Goal: Task Accomplishment & Management: Manage account settings

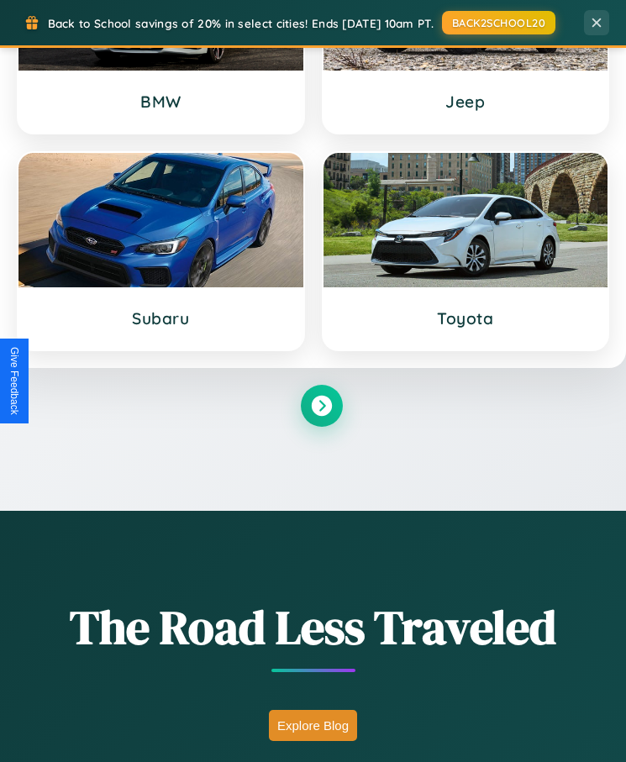
scroll to position [1495, 0]
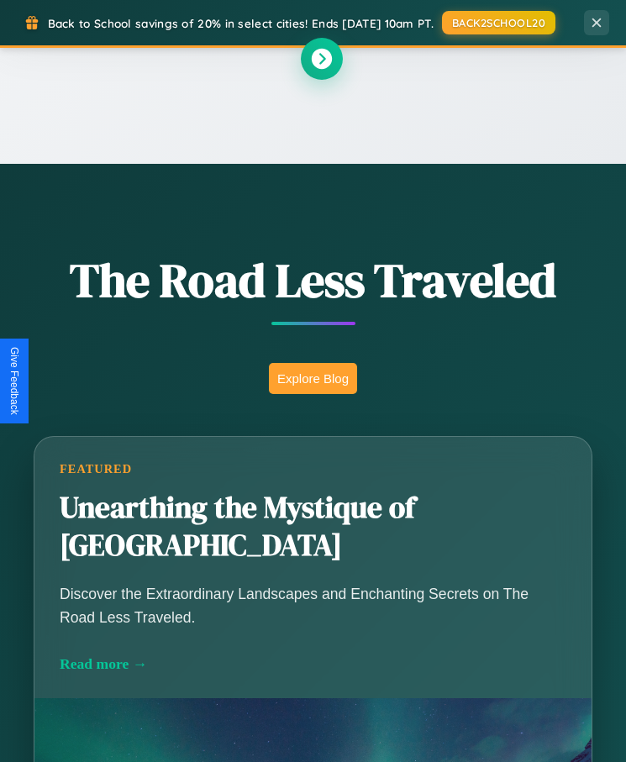
click at [313, 381] on button "Explore Blog" at bounding box center [313, 378] width 88 height 31
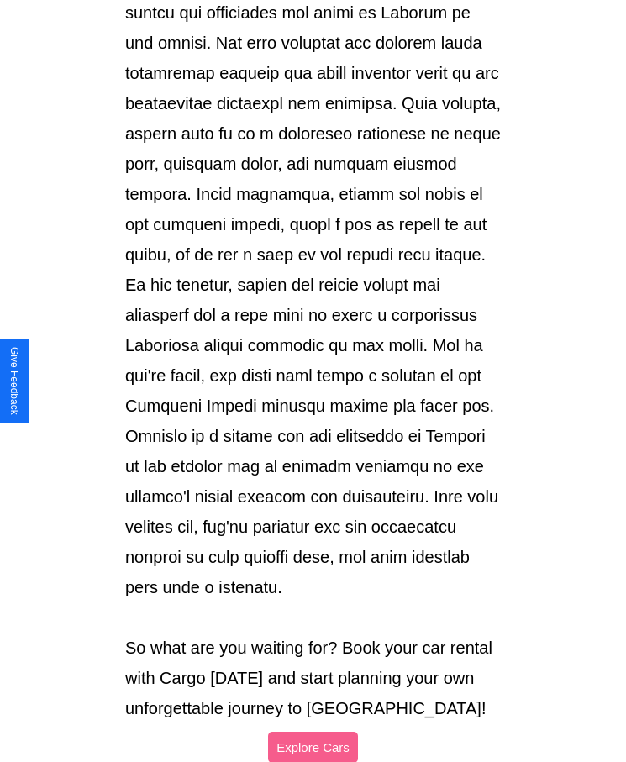
scroll to position [1776, 0]
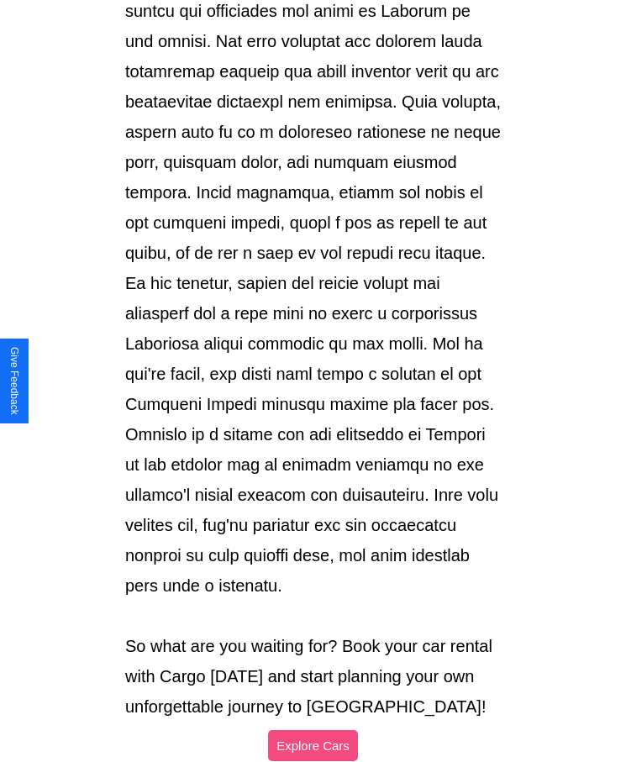
click at [313, 730] on button "Explore Cars" at bounding box center [313, 745] width 90 height 31
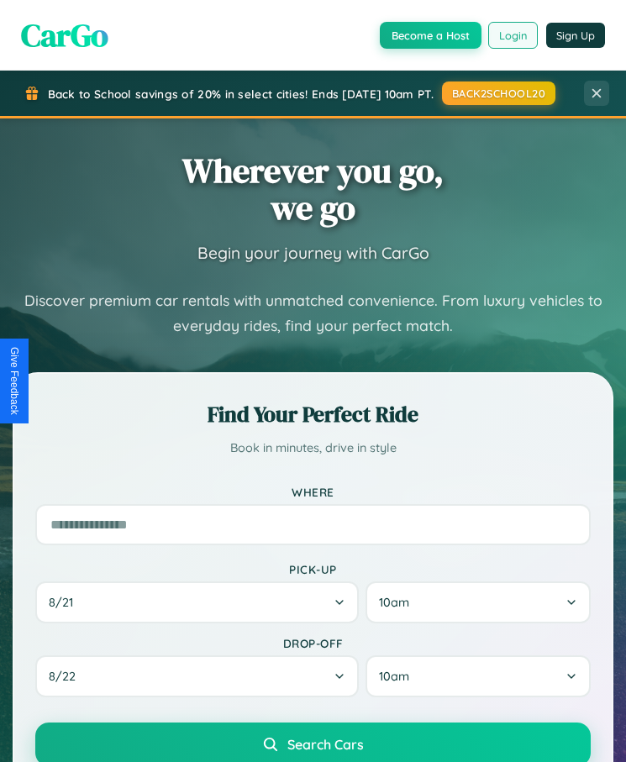
click at [513, 34] on button "Login" at bounding box center [513, 35] width 50 height 27
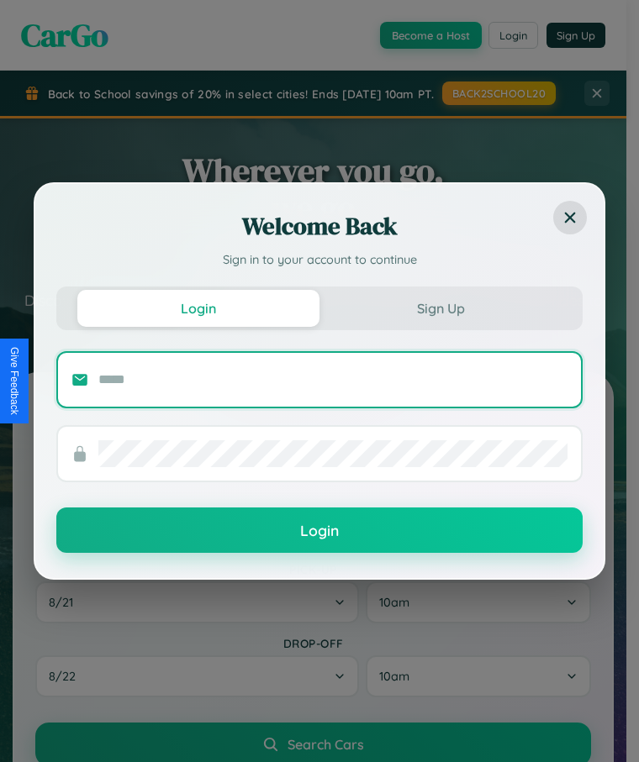
click at [333, 379] on input "text" at bounding box center [332, 379] width 469 height 27
type input "**********"
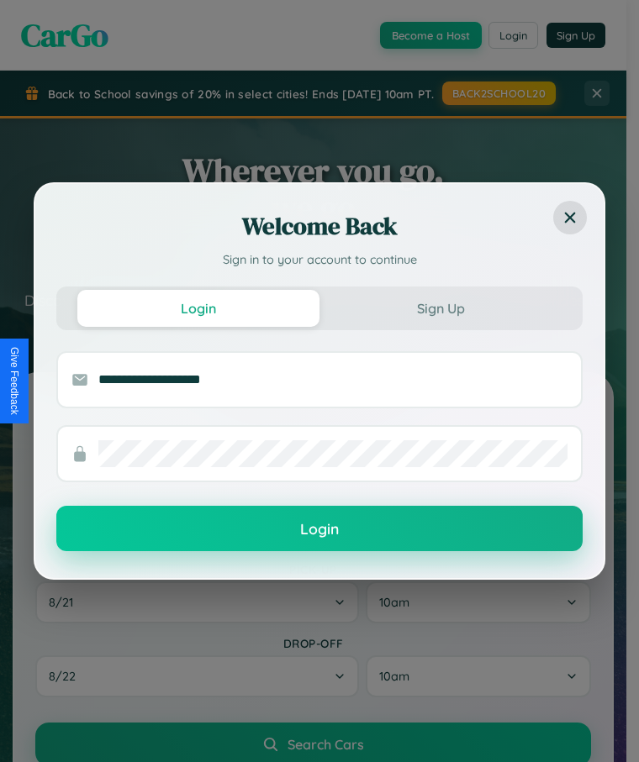
click at [319, 530] on button "Login" at bounding box center [319, 528] width 526 height 45
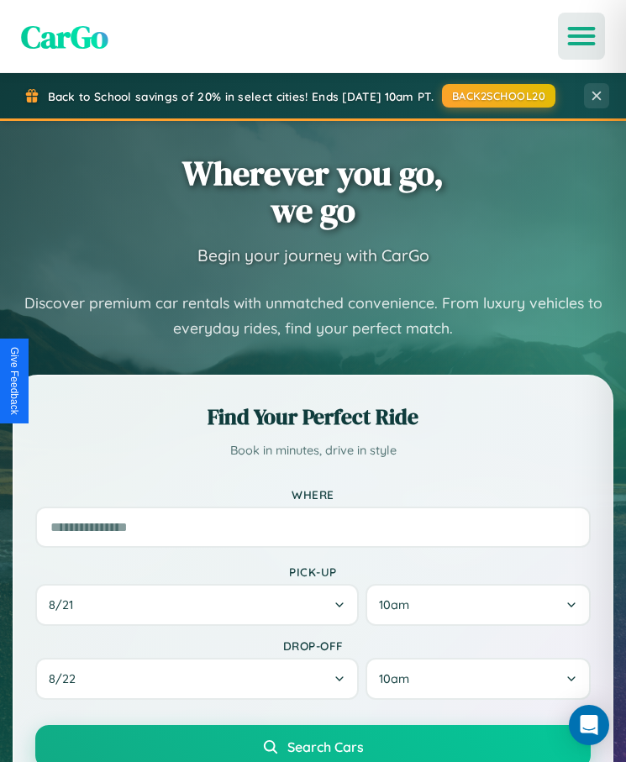
click at [582, 36] on icon "Open menu" at bounding box center [582, 36] width 24 height 15
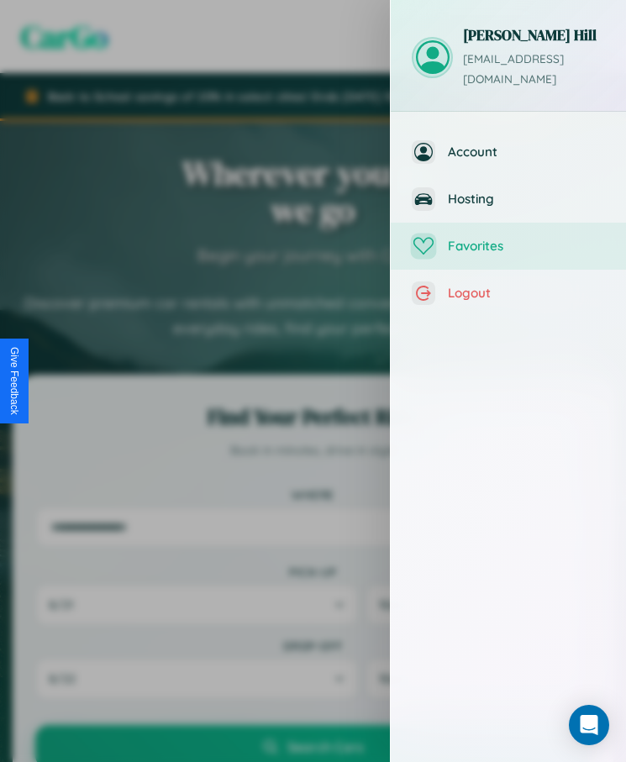
click at [509, 238] on span "Favorites" at bounding box center [526, 246] width 157 height 16
